Goal: Task Accomplishment & Management: Complete application form

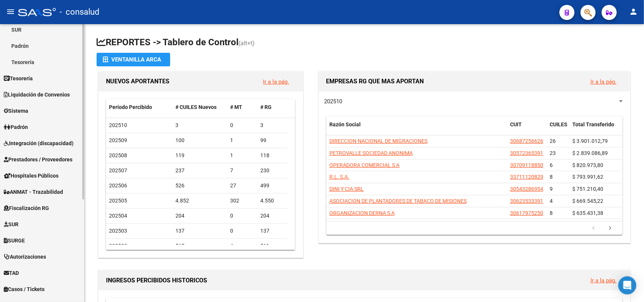
scroll to position [141, 0]
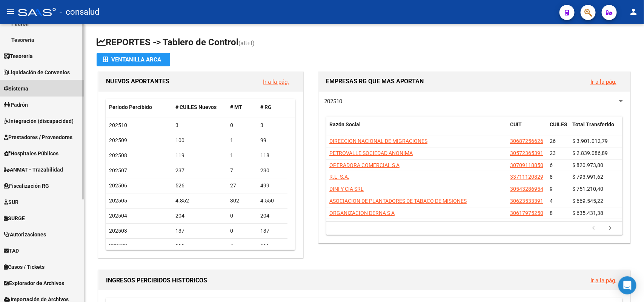
click at [28, 90] on span "Sistema" at bounding box center [16, 88] width 25 height 8
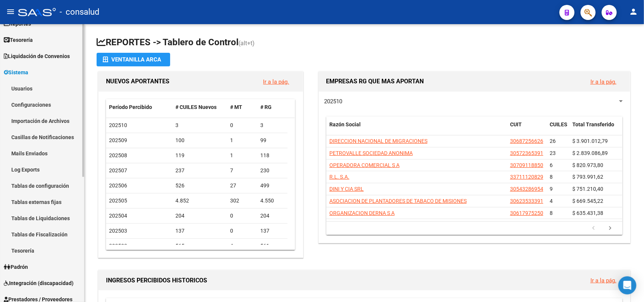
scroll to position [0, 0]
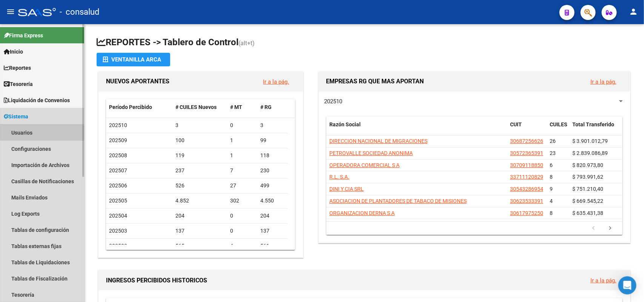
click at [26, 135] on link "Usuarios" at bounding box center [42, 132] width 84 height 16
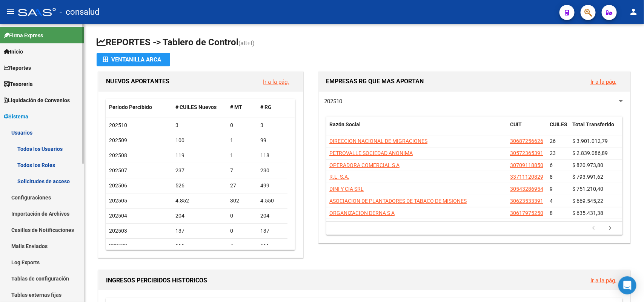
click at [41, 150] on link "Todos los Usuarios" at bounding box center [42, 149] width 84 height 16
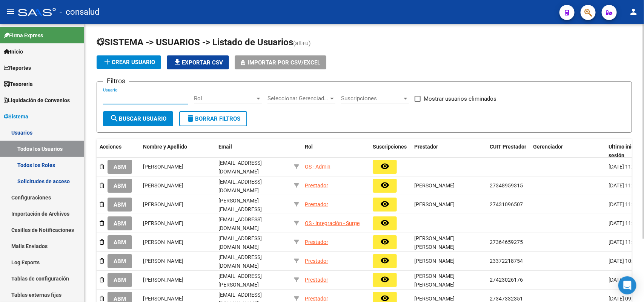
click at [129, 99] on input "Usuario" at bounding box center [145, 98] width 85 height 7
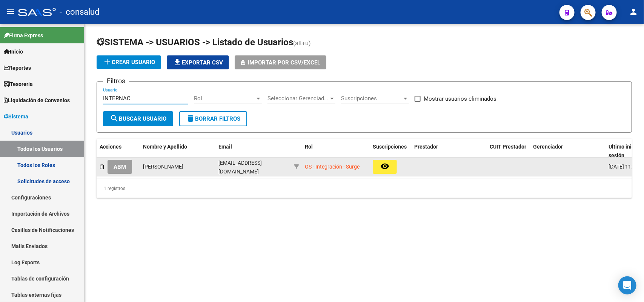
type input "INTERNAC"
click at [114, 164] on span "ABM" at bounding box center [119, 167] width 12 height 7
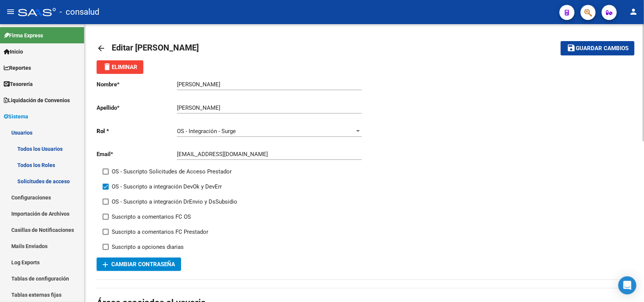
click at [234, 129] on span "OS - Integración - Surge" at bounding box center [206, 131] width 59 height 7
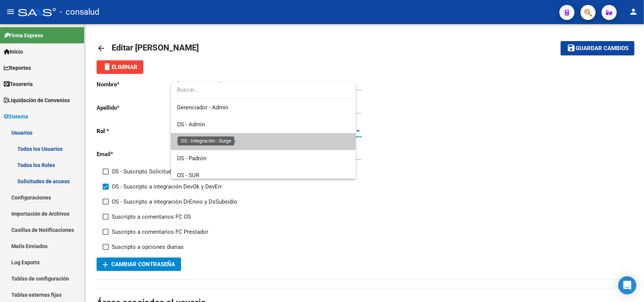
scroll to position [11, 0]
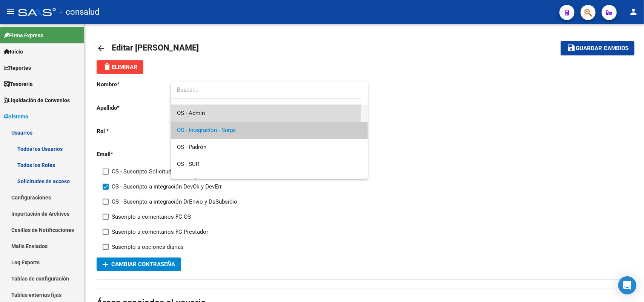
click at [221, 110] on span "OS - Admin" at bounding box center [269, 113] width 185 height 17
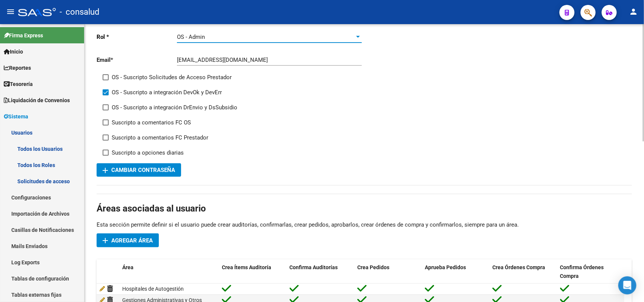
scroll to position [0, 0]
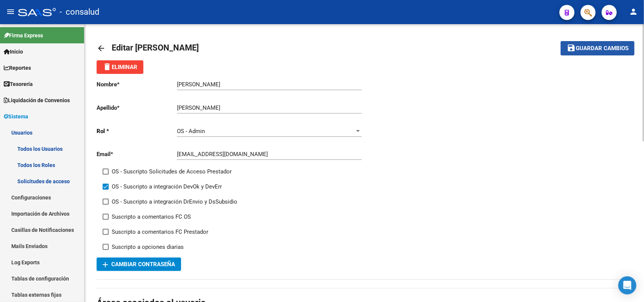
click at [598, 49] on span "Guardar cambios" at bounding box center [601, 48] width 53 height 7
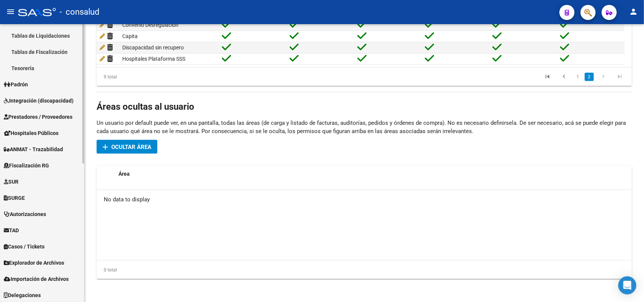
scroll to position [276, 0]
click at [29, 115] on span "Prestadores / Proveedores" at bounding box center [38, 116] width 69 height 8
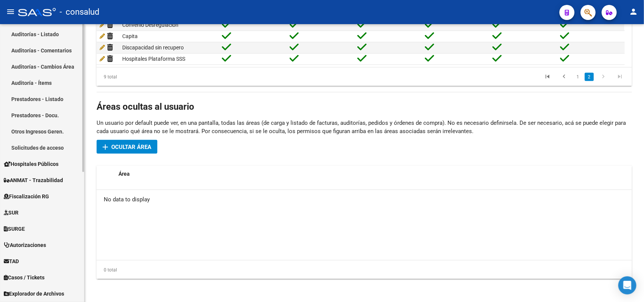
scroll to position [149, 0]
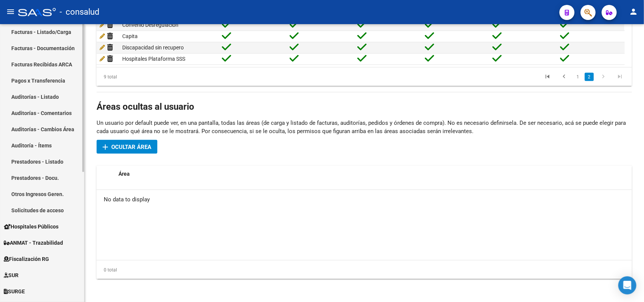
click at [40, 31] on link "Facturas - Listado/Carga" at bounding box center [42, 32] width 84 height 16
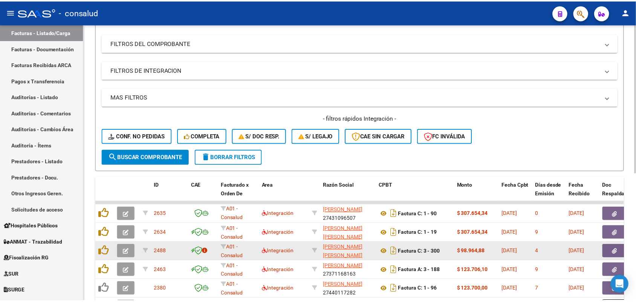
scroll to position [1, 0]
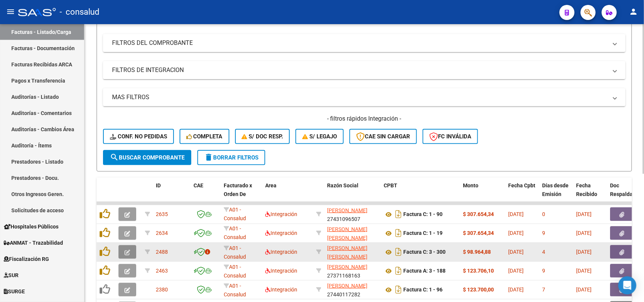
click at [129, 250] on icon "button" at bounding box center [127, 253] width 6 height 6
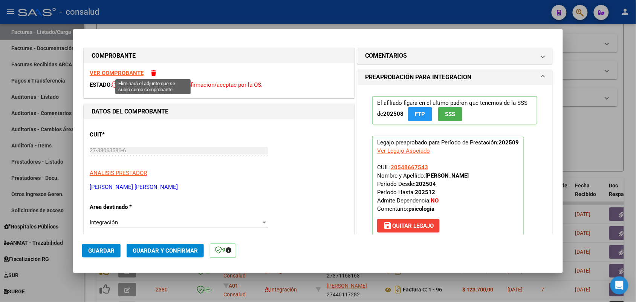
click at [153, 74] on span at bounding box center [153, 73] width 5 height 6
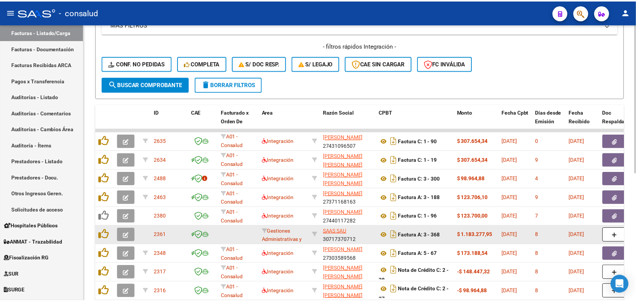
scroll to position [189, 0]
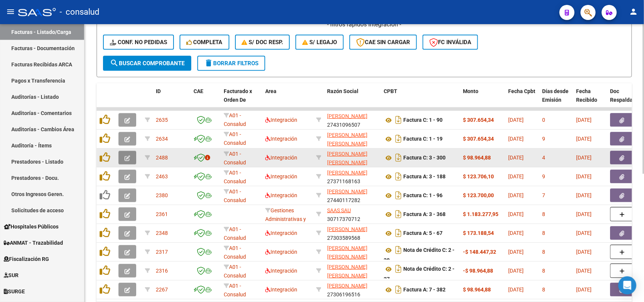
drag, startPoint x: 129, startPoint y: 155, endPoint x: 130, endPoint y: 150, distance: 5.4
click at [130, 151] on button "button" at bounding box center [127, 158] width 18 height 14
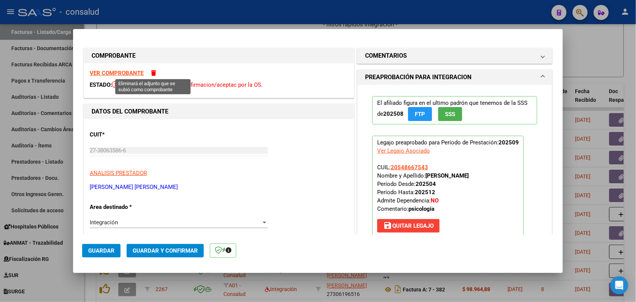
click at [153, 74] on span at bounding box center [153, 73] width 5 height 6
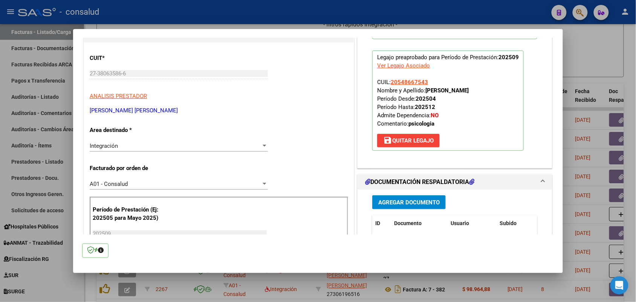
scroll to position [141, 0]
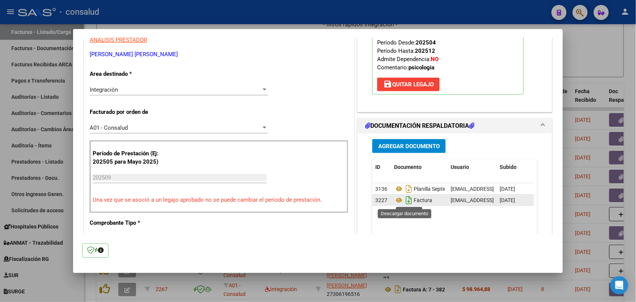
click at [406, 200] on icon "Descargar documento" at bounding box center [409, 200] width 10 height 12
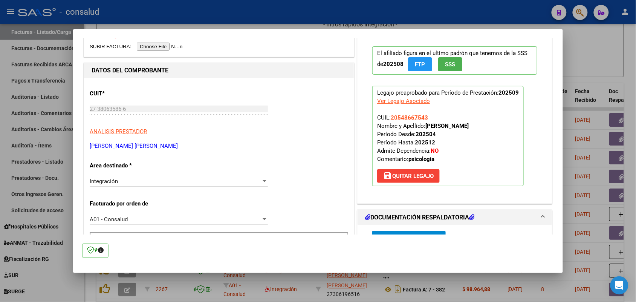
scroll to position [0, 0]
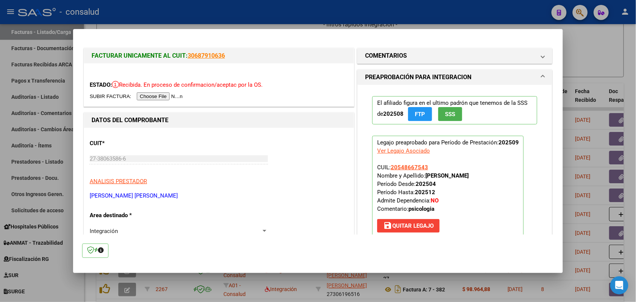
click at [150, 98] on input "file" at bounding box center [137, 96] width 95 height 8
click at [170, 91] on div "ESTADO: Recibida. En proceso de confirmacion/aceptac por la OS." at bounding box center [219, 84] width 270 height 43
click at [170, 94] on input "file" at bounding box center [137, 96] width 95 height 8
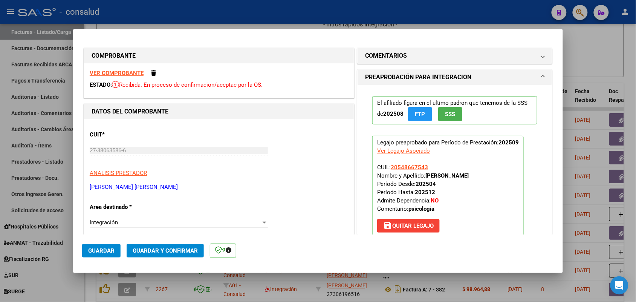
click at [117, 74] on strong "VER COMPROBANTE" at bounding box center [117, 73] width 54 height 7
click at [95, 249] on span "Guardar" at bounding box center [101, 250] width 26 height 7
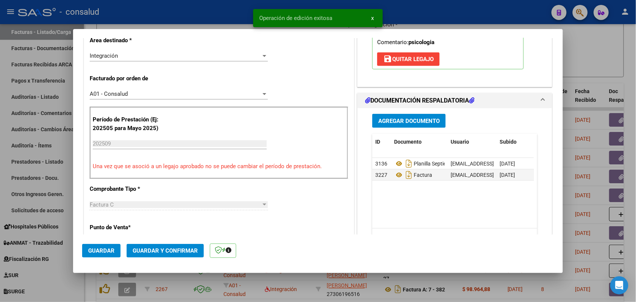
scroll to position [189, 0]
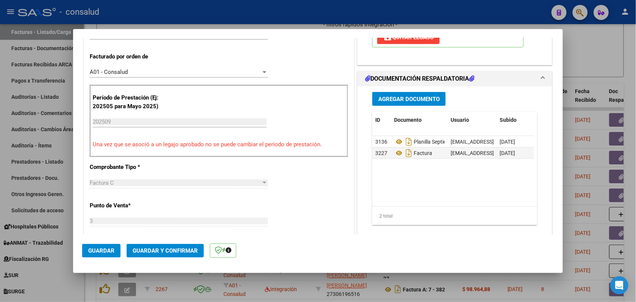
type input "$ 0,00"
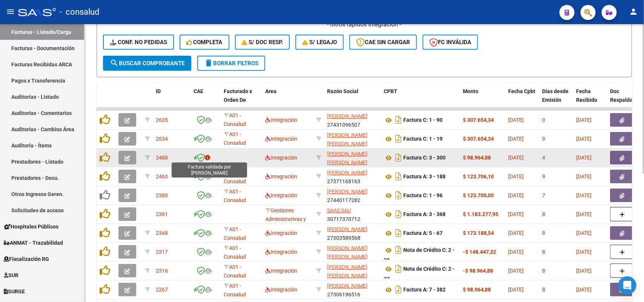
click at [203, 157] on icon at bounding box center [201, 157] width 8 height 8
click at [131, 159] on button "button" at bounding box center [127, 158] width 18 height 14
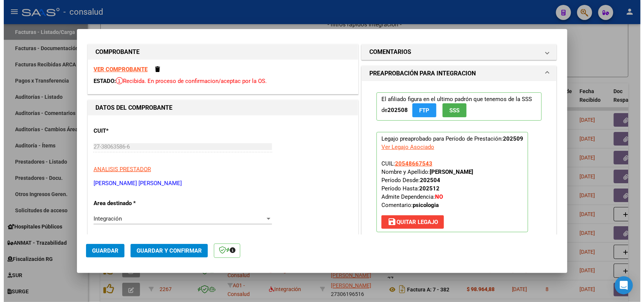
scroll to position [0, 0]
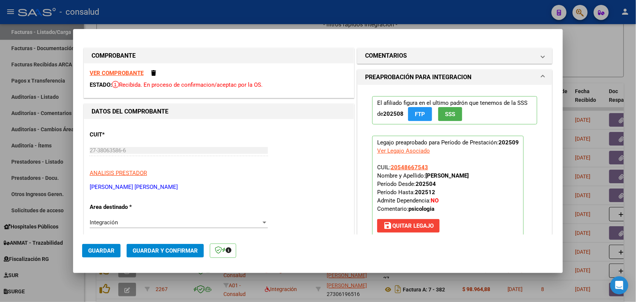
click at [118, 72] on strong "VER COMPROBANTE" at bounding box center [117, 73] width 54 height 7
type input "$ 0,00"
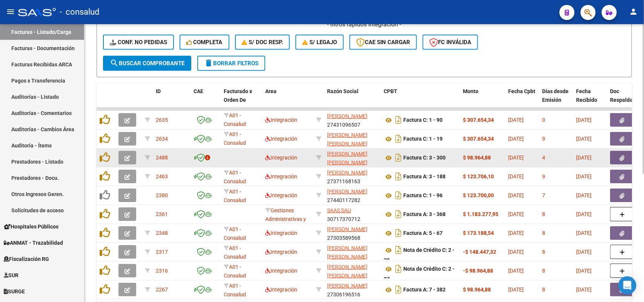
click at [230, 153] on datatable-body-cell at bounding box center [241, 158] width 41 height 18
click at [236, 158] on datatable-body-cell at bounding box center [241, 158] width 41 height 18
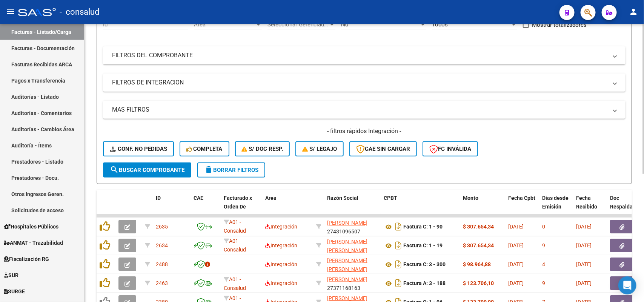
scroll to position [189, 0]
